Goal: Task Accomplishment & Management: Use online tool/utility

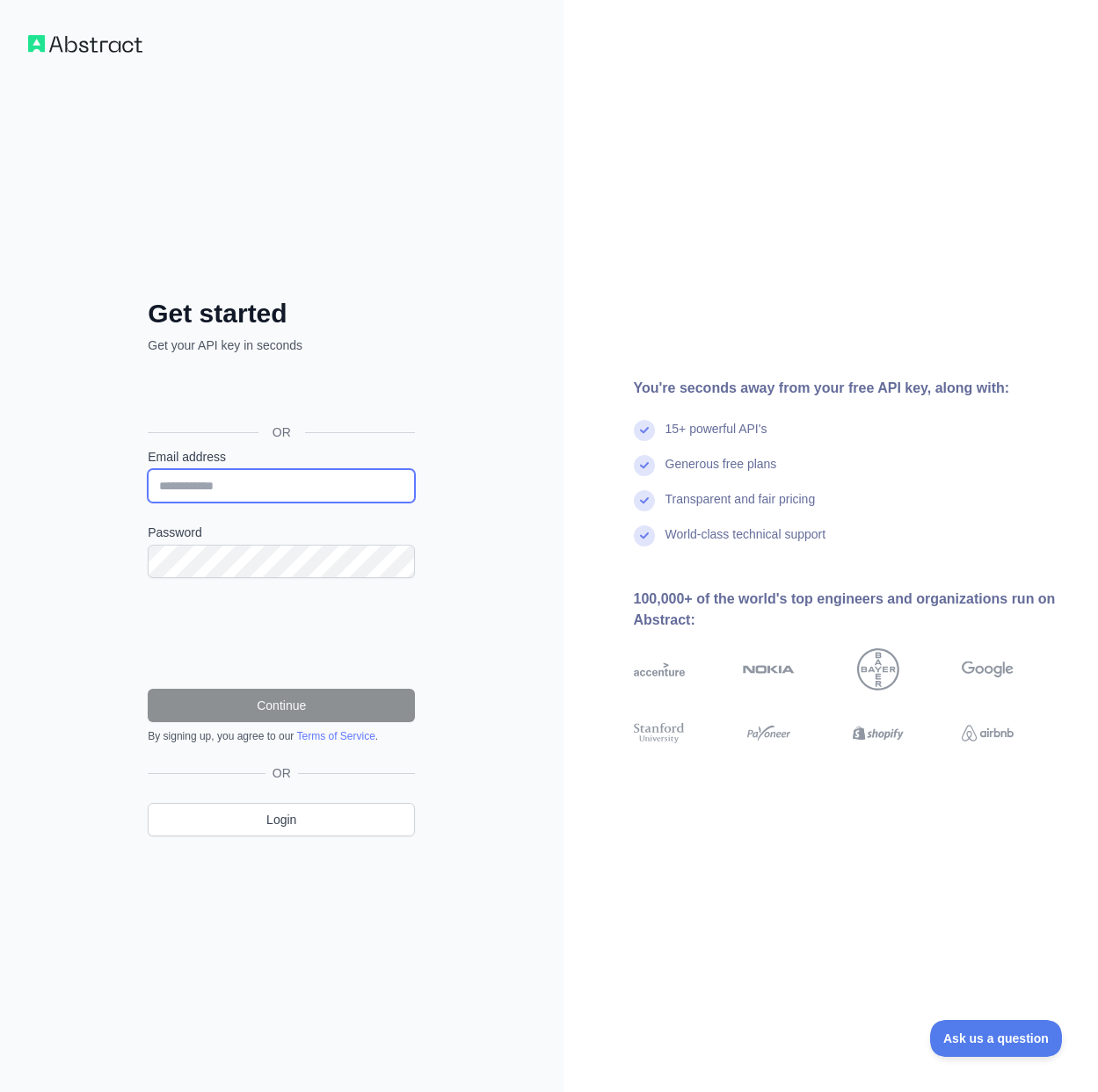
click at [253, 481] on input "Email address" at bounding box center [280, 486] width 267 height 33
paste input "**********"
type input "**********"
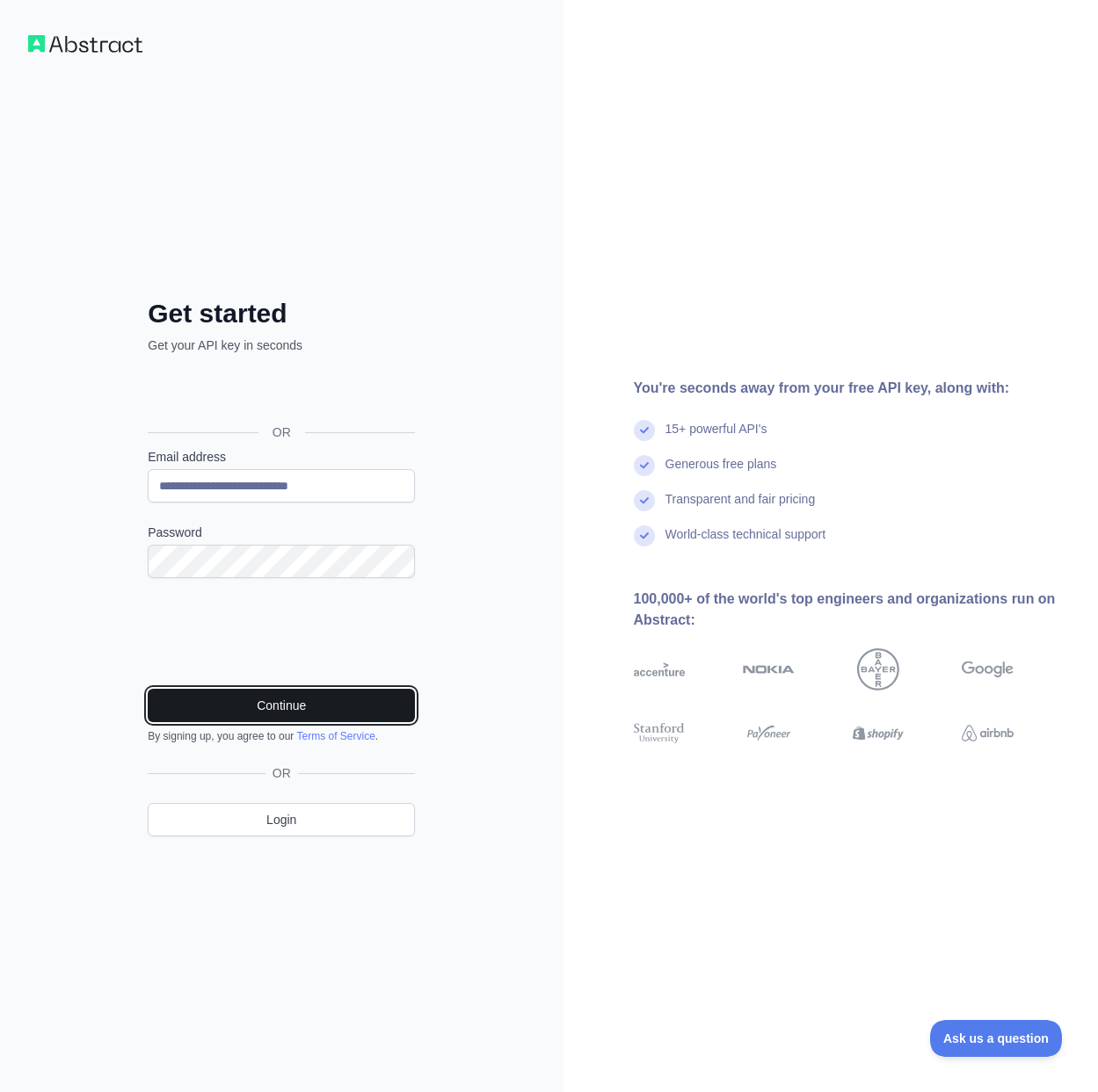
click at [299, 708] on button "Continue" at bounding box center [280, 705] width 267 height 33
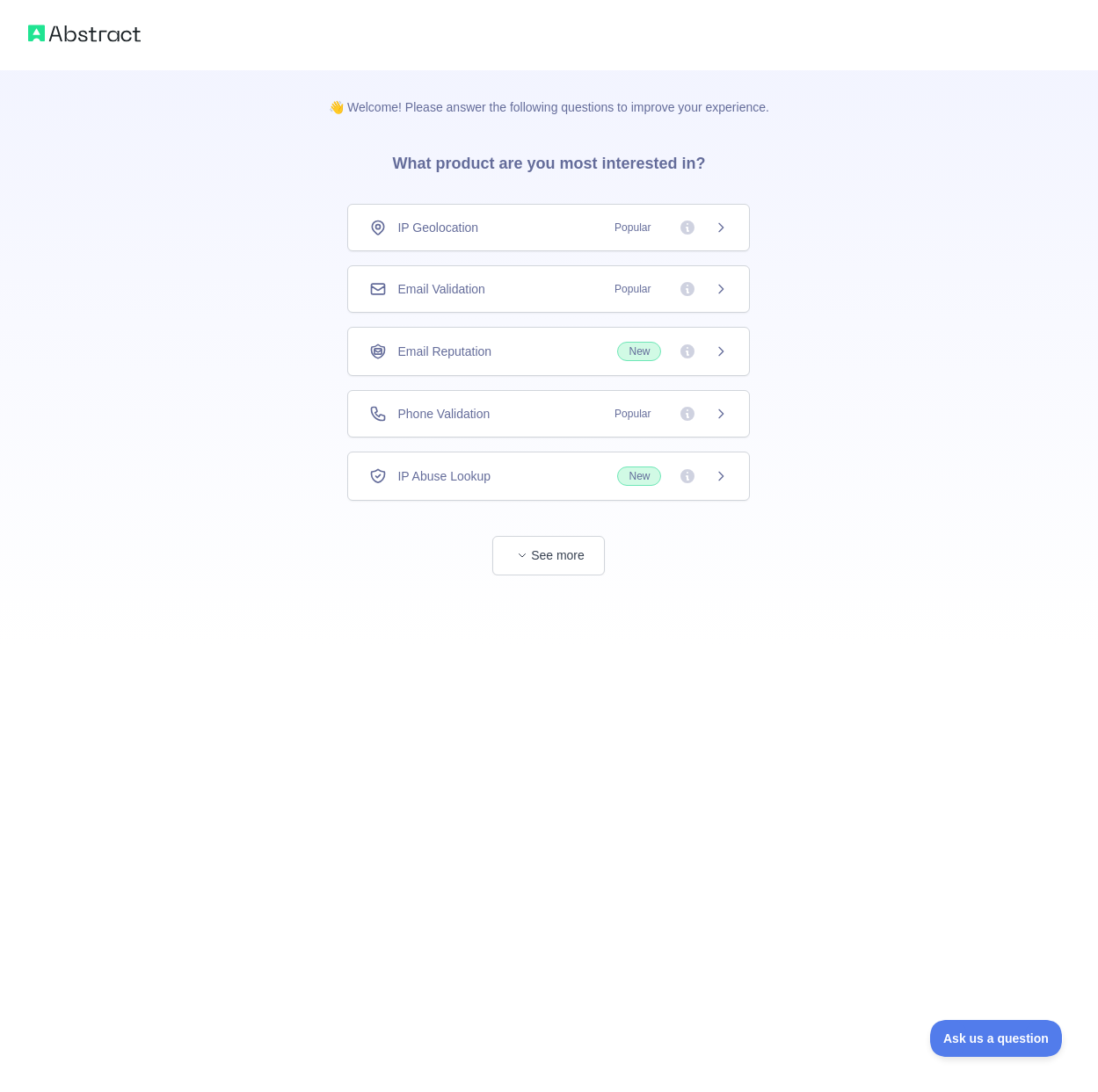
click at [569, 275] on div "Email Validation Popular" at bounding box center [549, 289] width 403 height 48
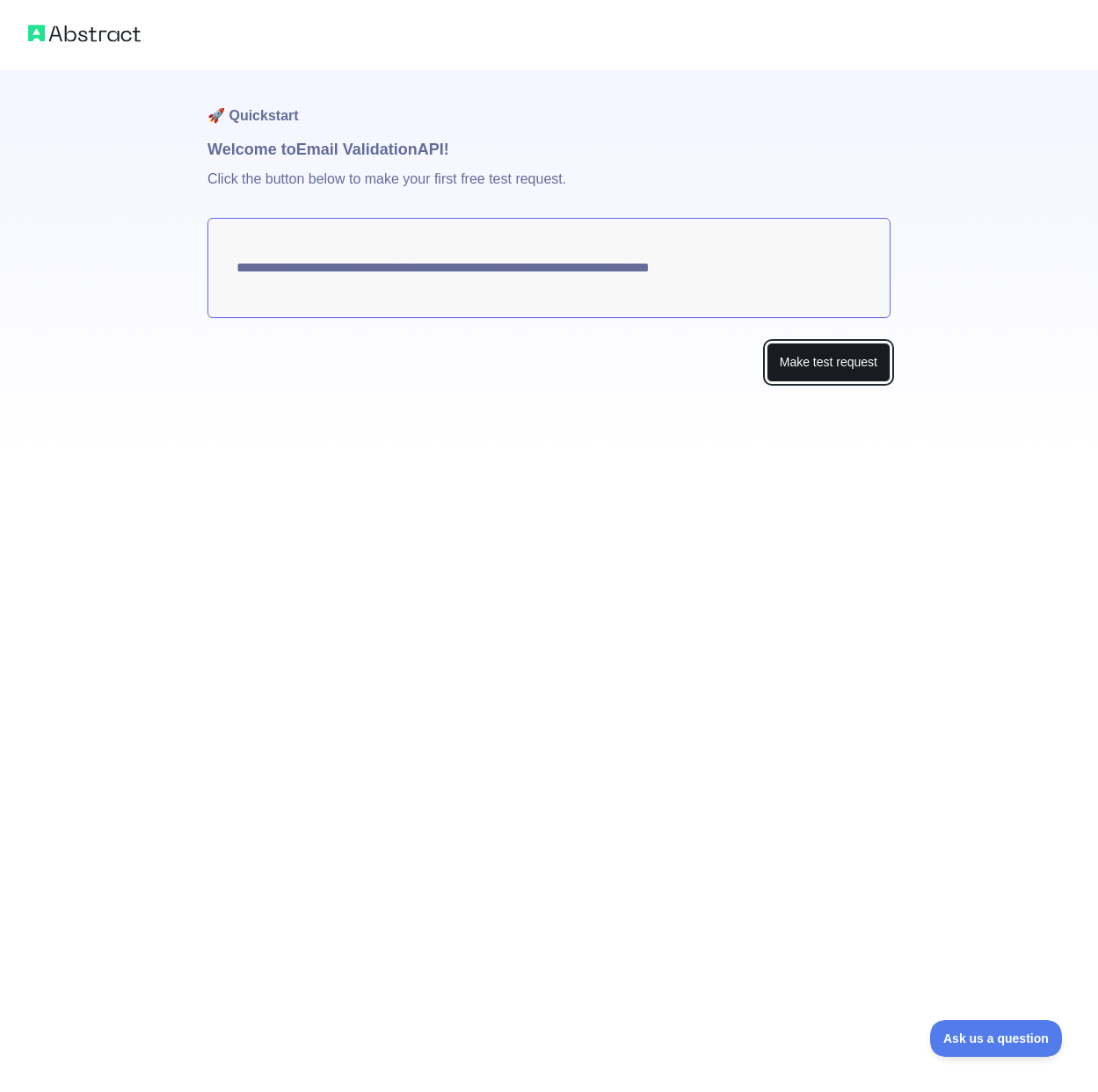
click at [776, 347] on button "Make test request" at bounding box center [828, 363] width 124 height 40
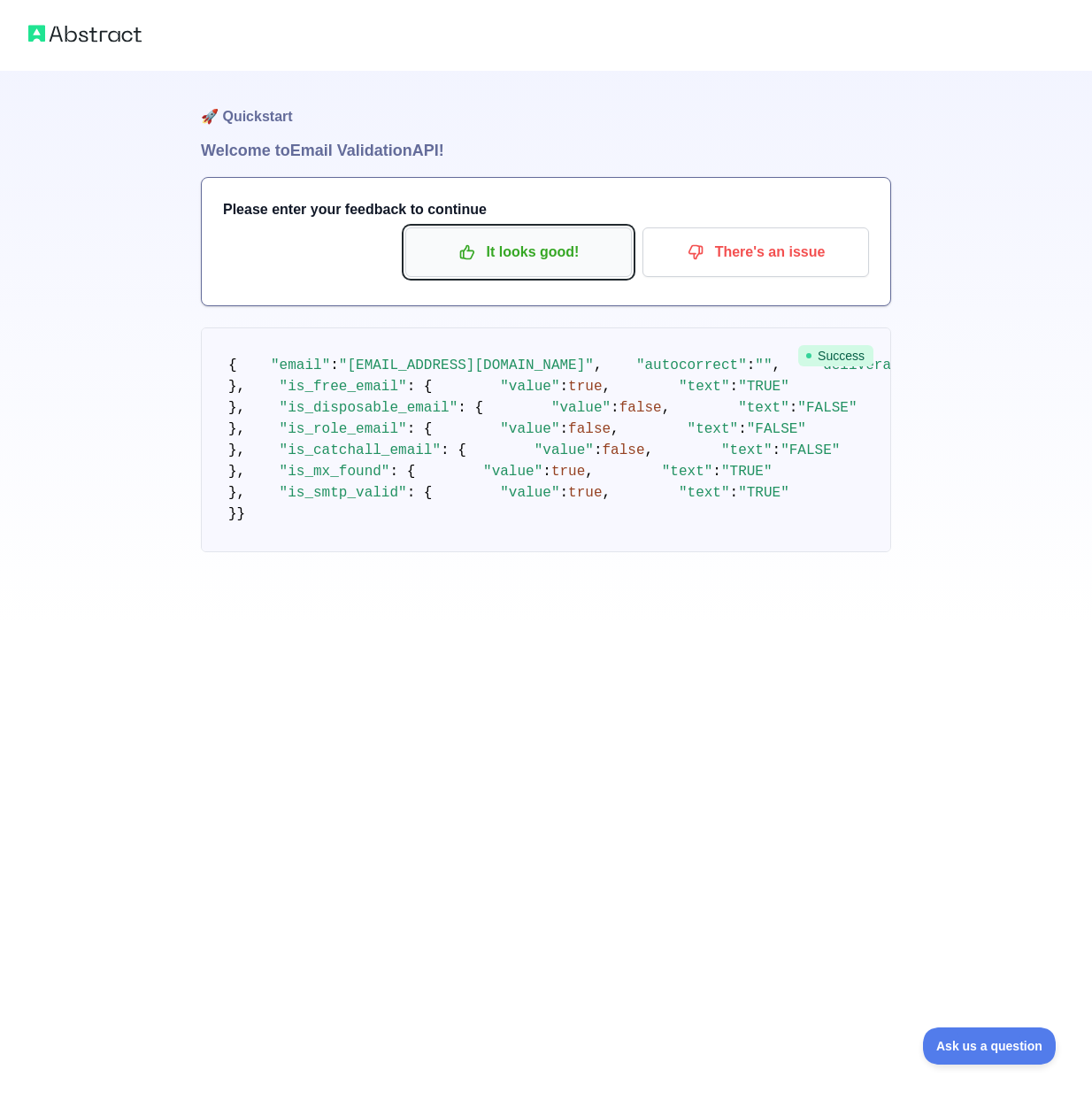
click at [524, 259] on p "It looks good!" at bounding box center [518, 252] width 200 height 30
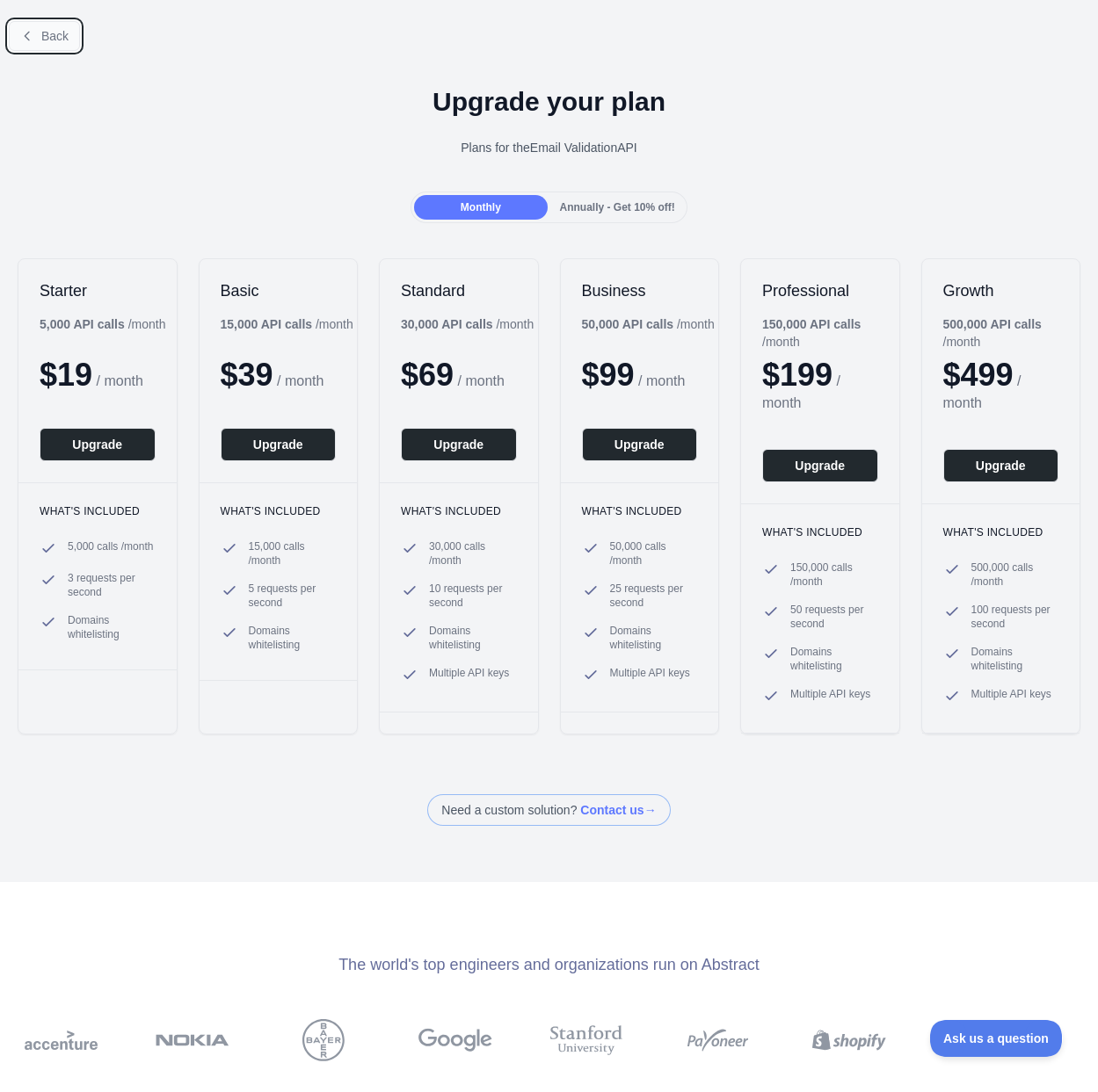
click at [51, 42] on span "Back" at bounding box center [54, 36] width 28 height 14
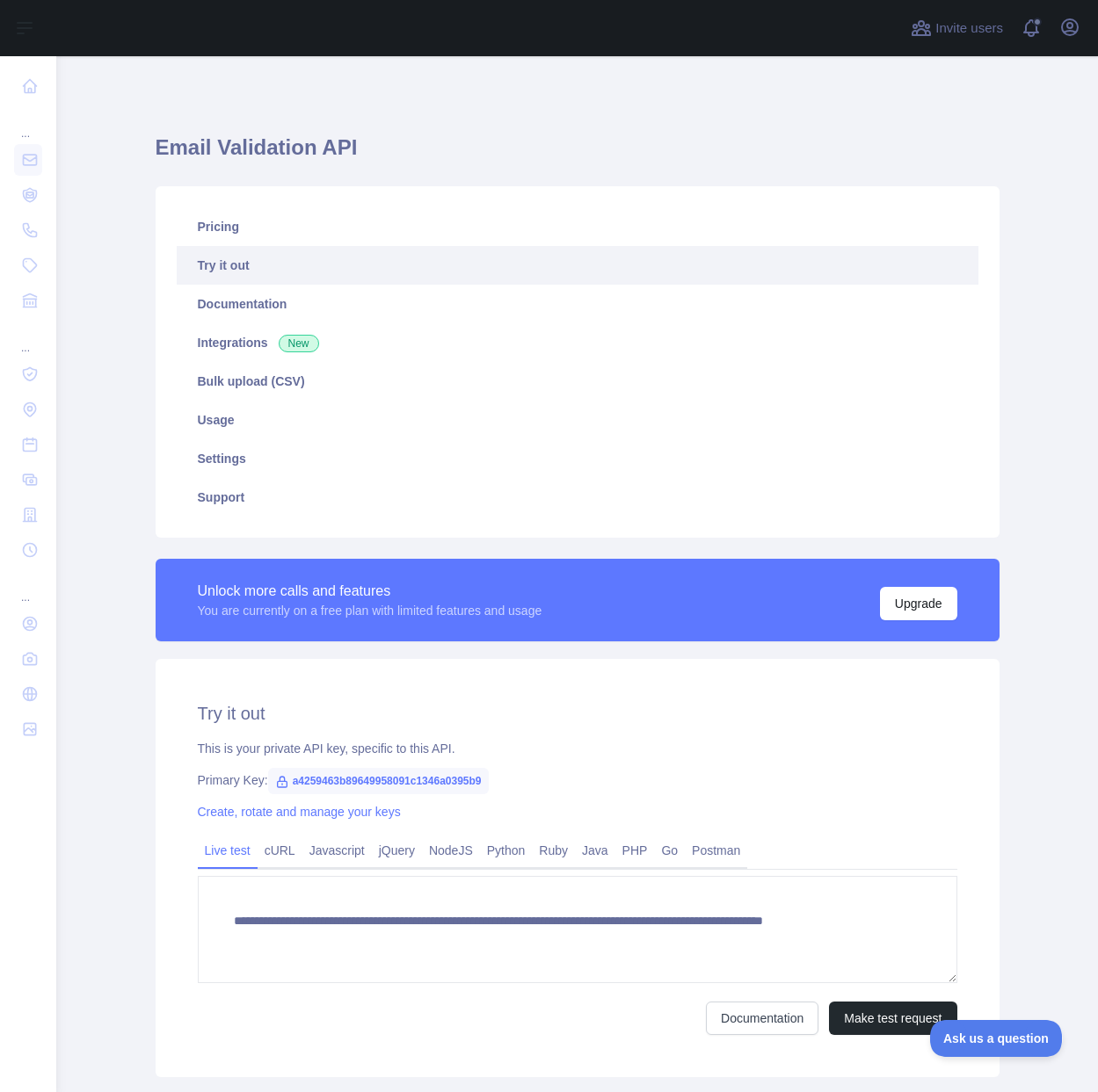
click at [474, 783] on span "a4259463b89649958091c1346a0395b9" at bounding box center [378, 781] width 221 height 27
click at [453, 779] on span "a4259463b89649958091c1346a0395b9" at bounding box center [378, 781] width 221 height 27
copy span "a4259463b89649958091c1346a0395b9"
